Goal: Task Accomplishment & Management: Manage account settings

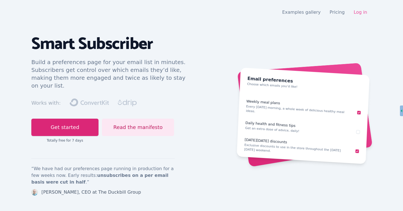
click at [360, 13] on link "Log in" at bounding box center [360, 12] width 13 height 5
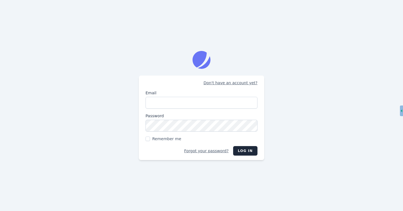
type input "[PERSON_NAME][EMAIL_ADDRESS][DOMAIN_NAME]"
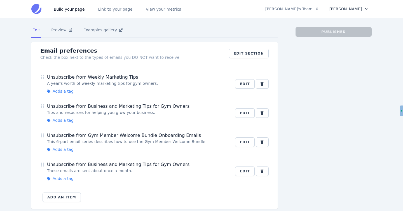
click at [358, 11] on button "[PERSON_NAME]" at bounding box center [349, 9] width 46 height 10
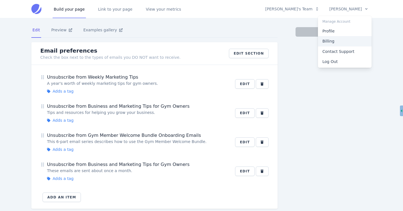
click at [329, 40] on link "Billing" at bounding box center [345, 41] width 54 height 10
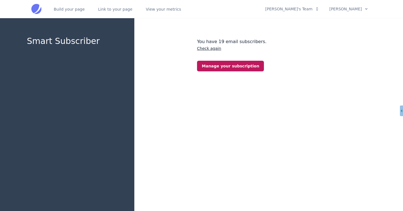
click at [217, 67] on link "Manage your subscription" at bounding box center [230, 66] width 67 height 11
